Goal: Information Seeking & Learning: Learn about a topic

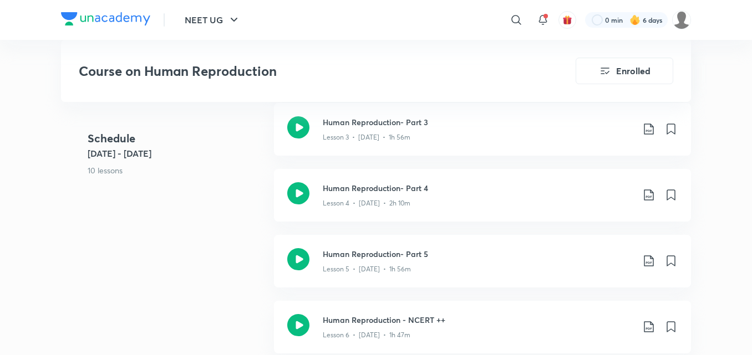
scroll to position [777, 0]
